Goal: Task Accomplishment & Management: Manage account settings

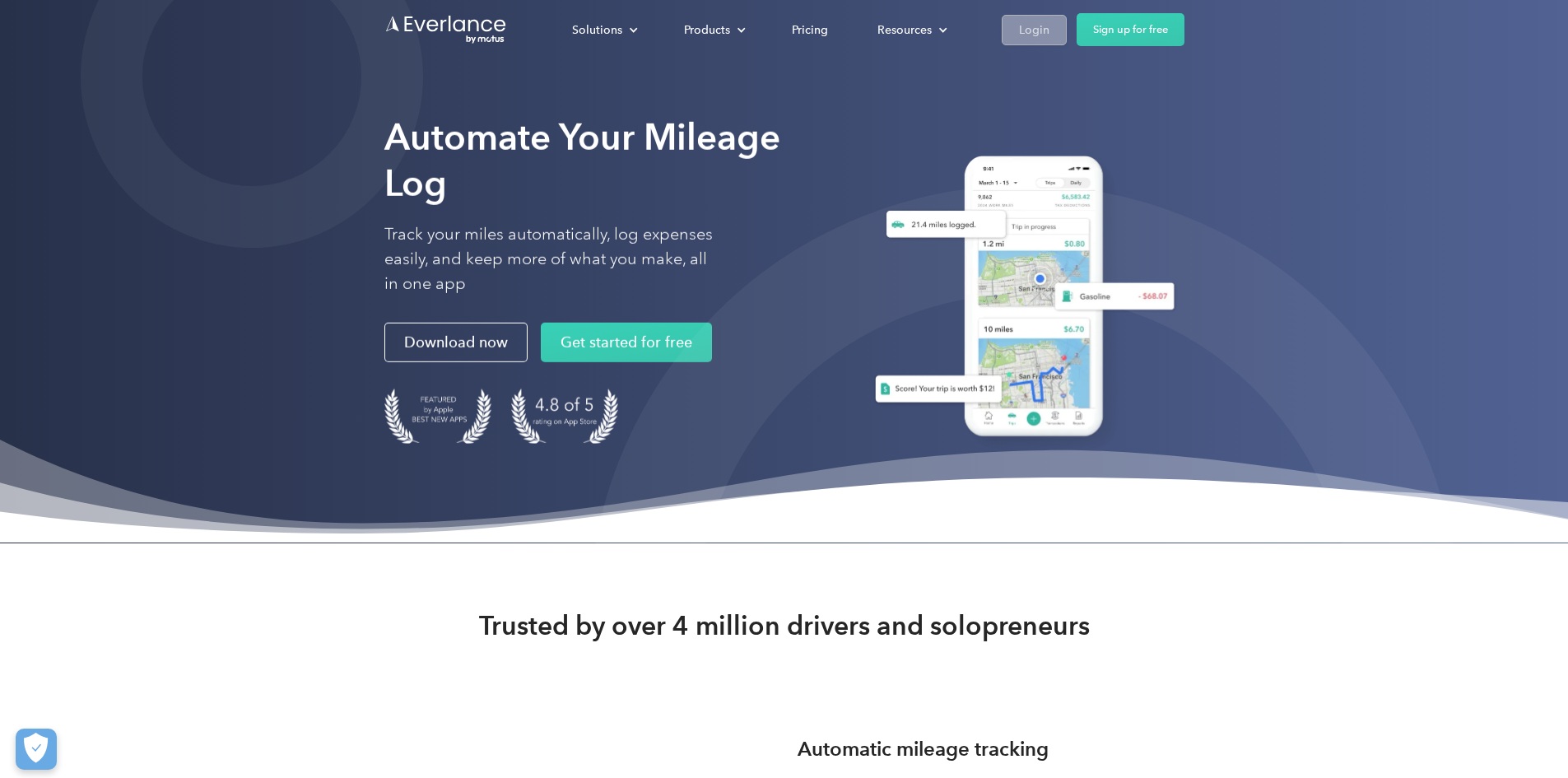
click at [1049, 20] on div "Login" at bounding box center [1035, 30] width 31 height 20
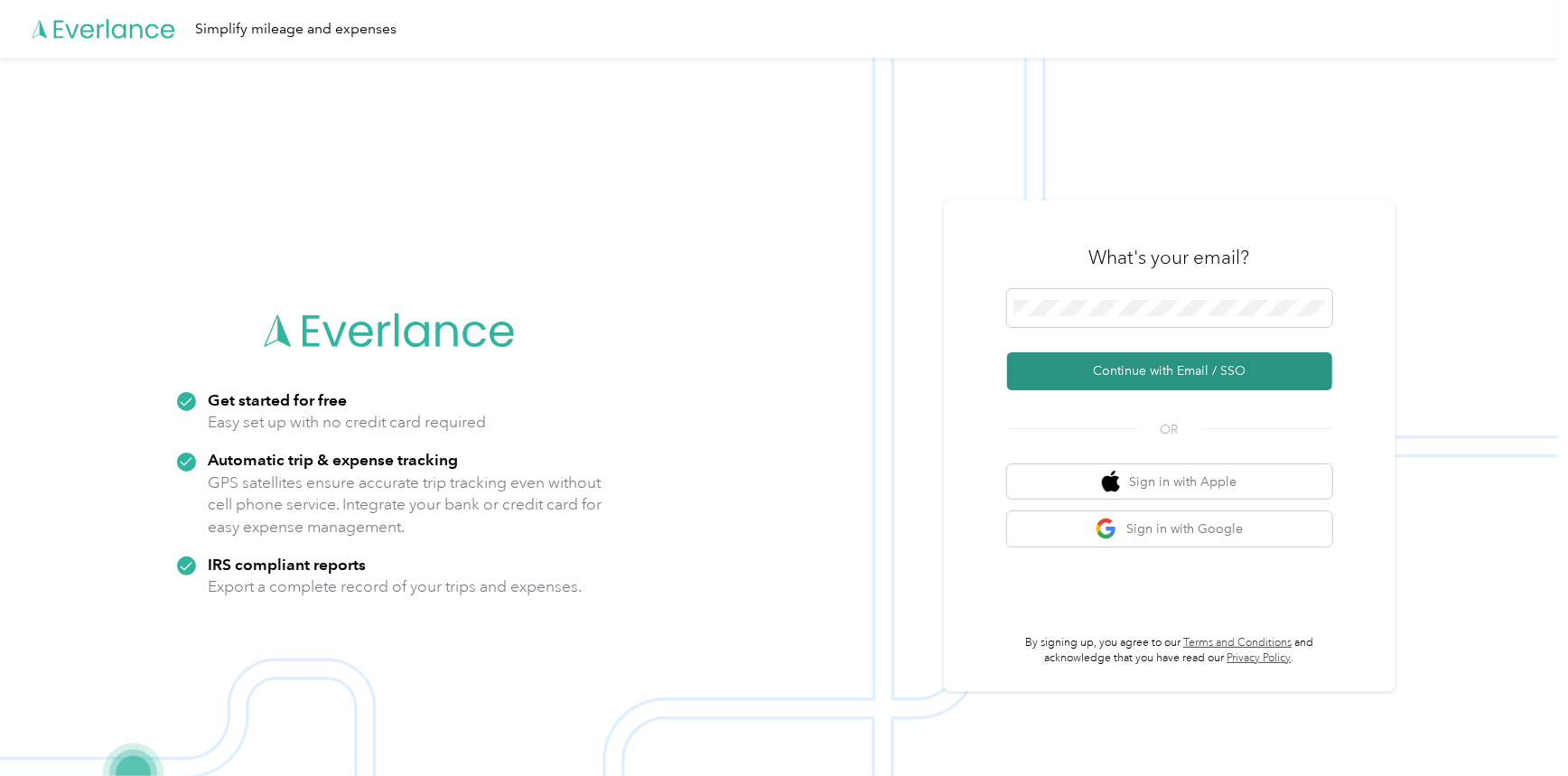
click at [1111, 358] on button "Continue with Email / SSO" at bounding box center [1169, 371] width 325 height 38
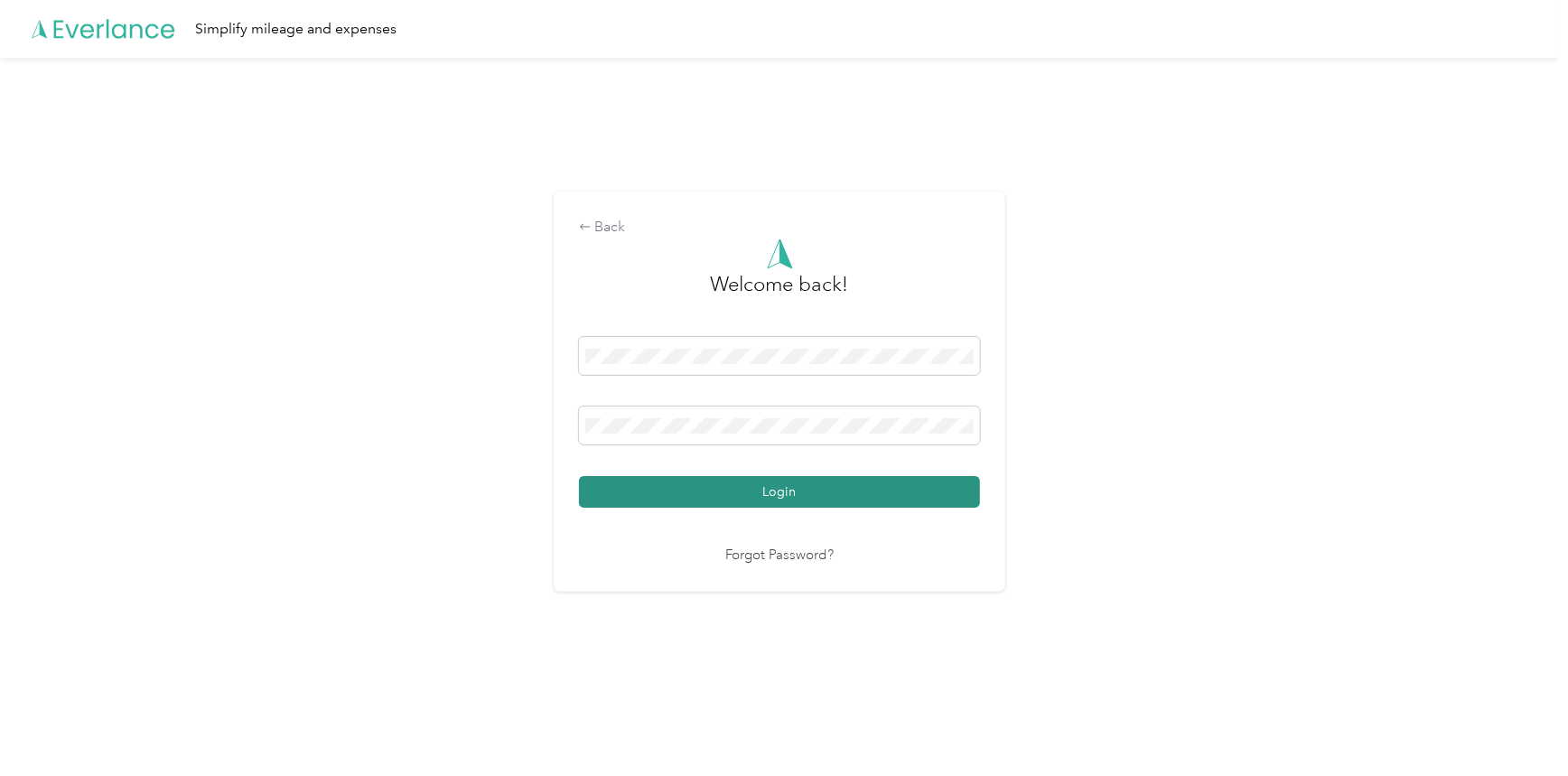
click at [624, 485] on button "Login" at bounding box center [779, 492] width 401 height 32
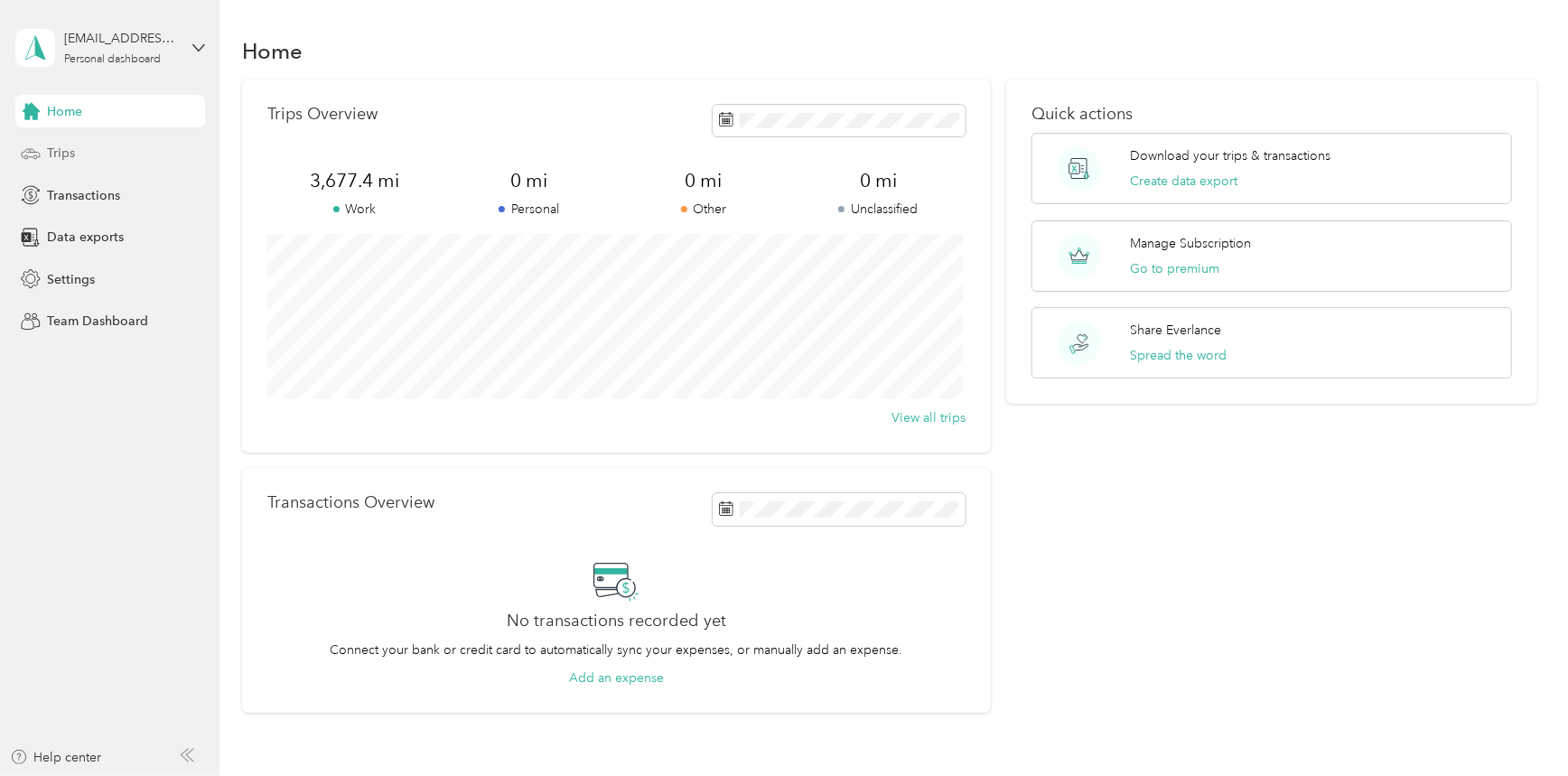
click at [114, 160] on div "Trips" at bounding box center [109, 153] width 189 height 33
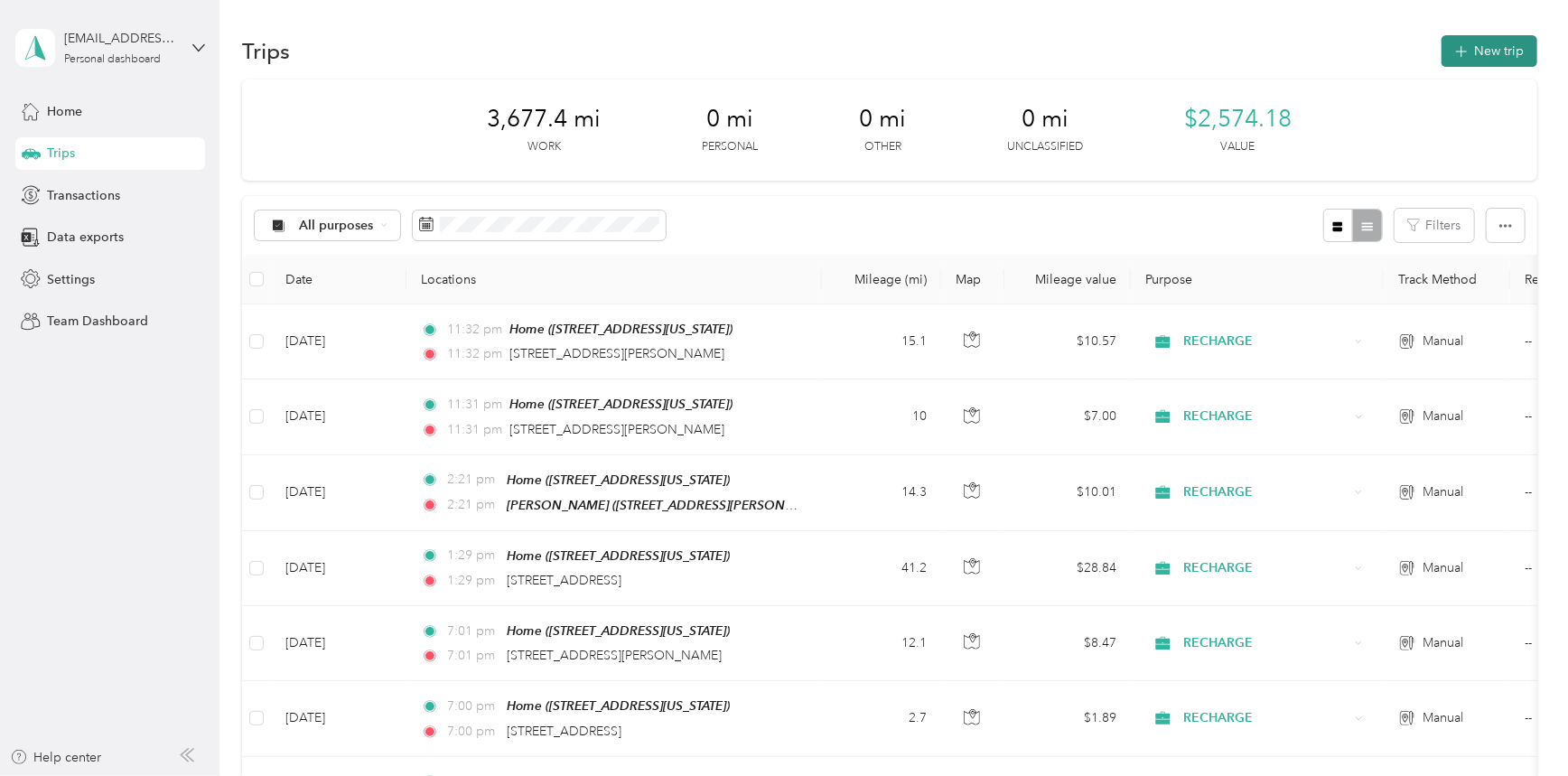
click at [1475, 45] on button "New trip" at bounding box center [1490, 51] width 96 height 32
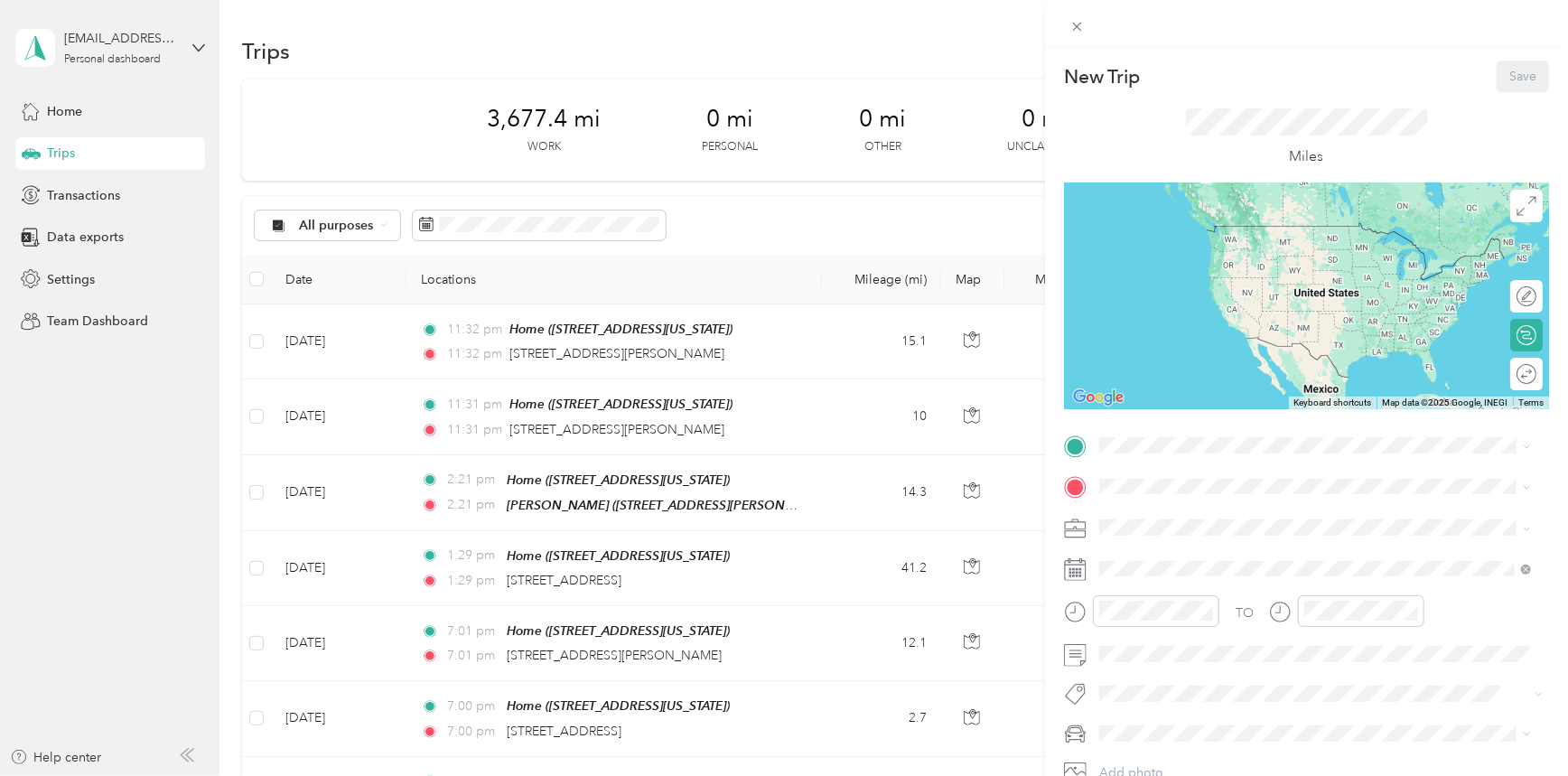
click at [1121, 506] on div "Home [STREET_ADDRESS][US_STATE]" at bounding box center [1315, 528] width 419 height 44
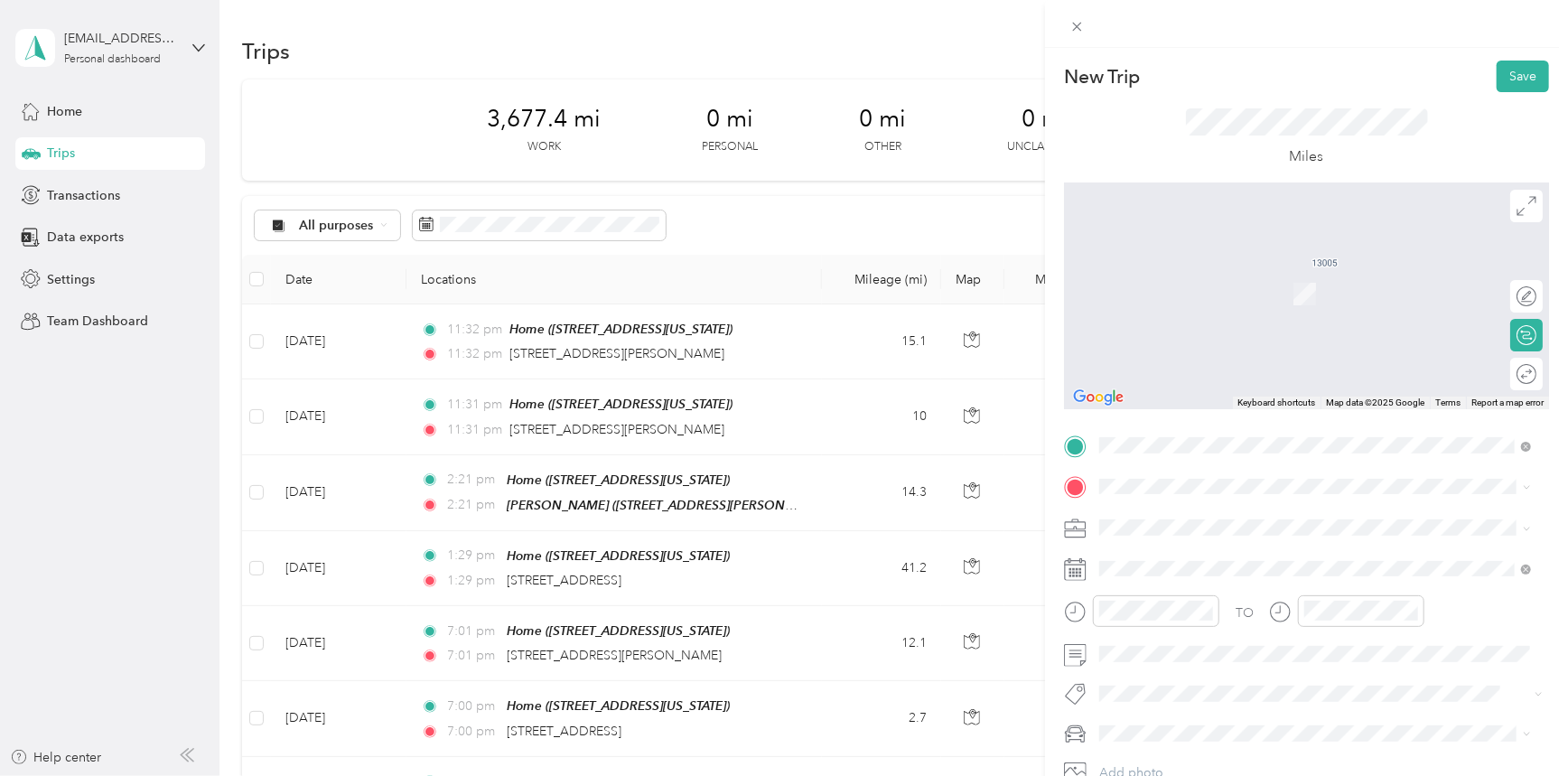
click at [1121, 478] on span at bounding box center [1320, 487] width 456 height 29
click at [1212, 676] on div "[PERSON_NAME]" at bounding box center [1224, 672] width 181 height 16
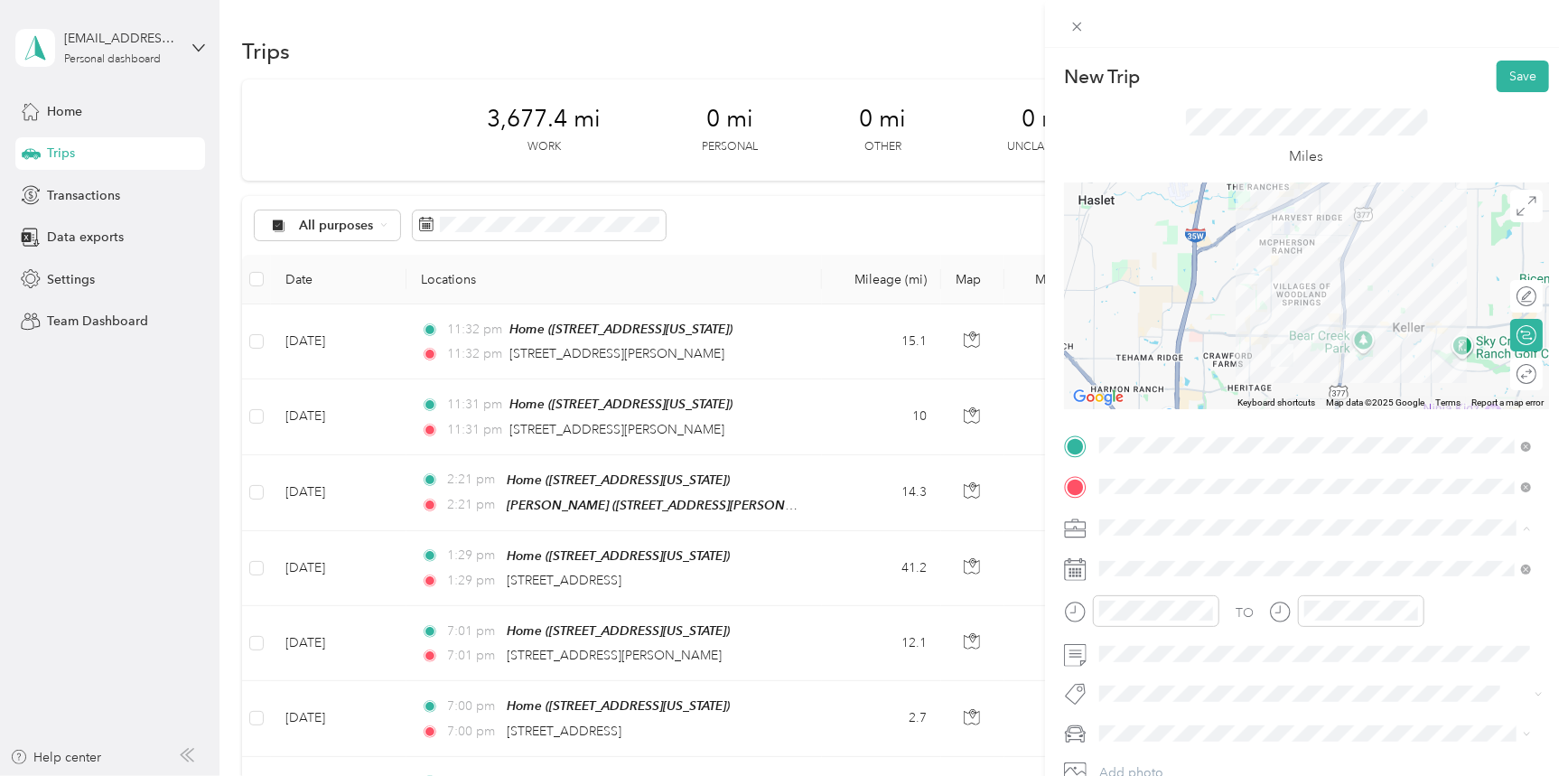
click at [1153, 335] on span "RECHARGE" at bounding box center [1139, 338] width 66 height 15
click at [1136, 661] on span at bounding box center [1320, 654] width 456 height 29
click at [1516, 368] on div at bounding box center [1518, 374] width 38 height 19
click at [1513, 73] on button "Save" at bounding box center [1523, 76] width 52 height 32
